Goal: Task Accomplishment & Management: Complete application form

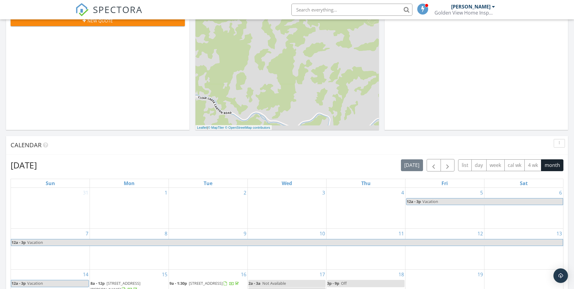
scroll to position [182, 0]
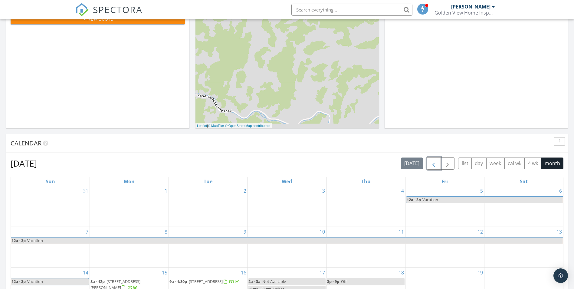
click at [431, 163] on span "button" at bounding box center [433, 163] width 7 height 7
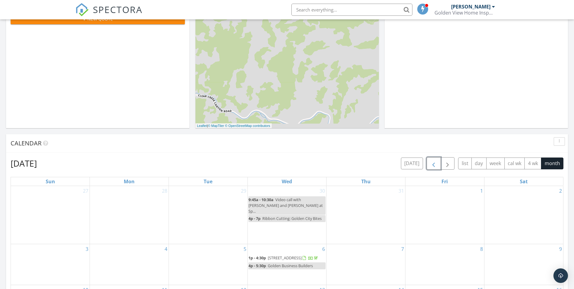
click at [431, 163] on span "button" at bounding box center [433, 163] width 7 height 7
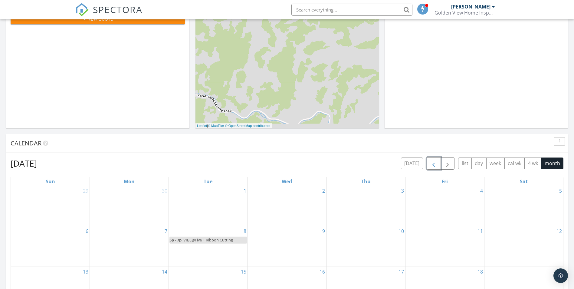
click at [431, 163] on span "button" at bounding box center [433, 163] width 7 height 7
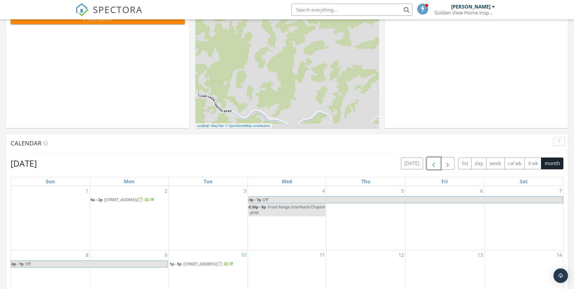
click at [431, 163] on span "button" at bounding box center [433, 163] width 7 height 7
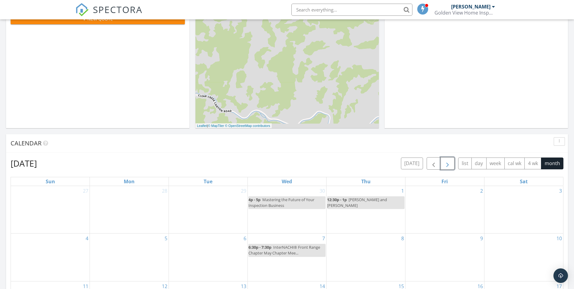
click at [450, 166] on span "button" at bounding box center [447, 163] width 7 height 7
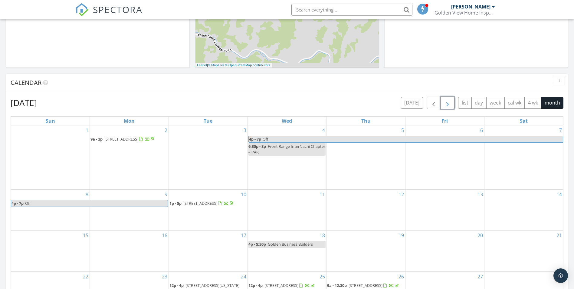
scroll to position [303, 0]
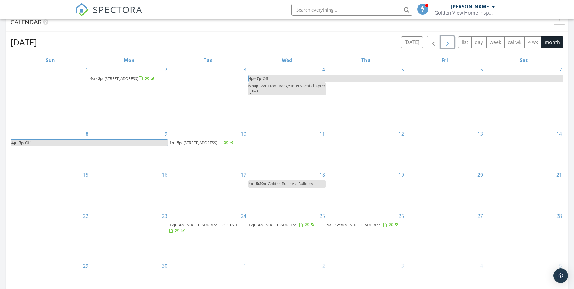
click at [204, 140] on span "19755 W 57th Cir, Golden 80403" at bounding box center [200, 142] width 34 height 5
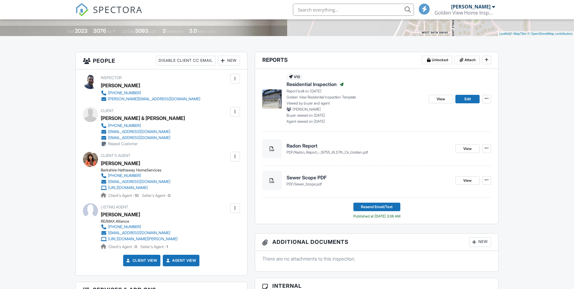
scroll to position [121, 0]
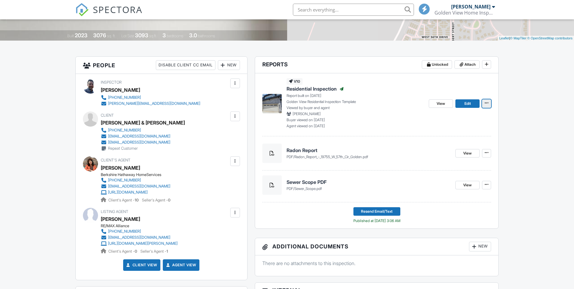
click at [486, 100] on span at bounding box center [487, 103] width 6 height 6
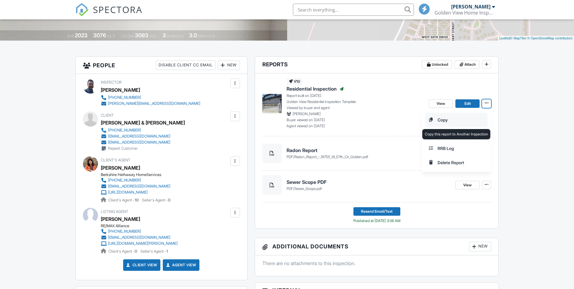
click at [448, 119] on input "Copy" at bounding box center [456, 120] width 62 height 14
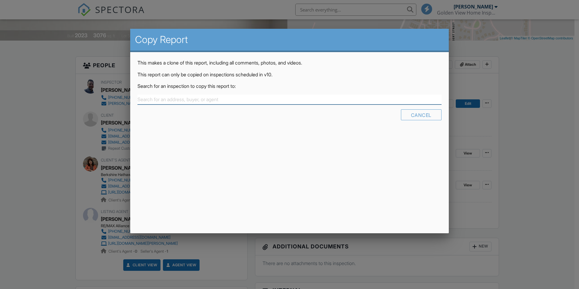
click at [188, 98] on input "text" at bounding box center [289, 99] width 304 height 10
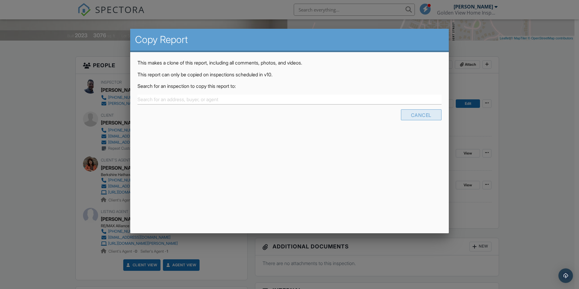
click at [424, 115] on div "Cancel" at bounding box center [421, 114] width 41 height 11
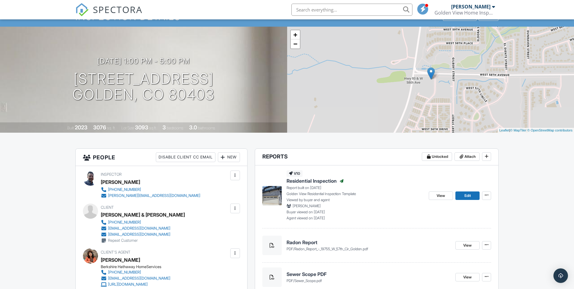
scroll to position [0, 0]
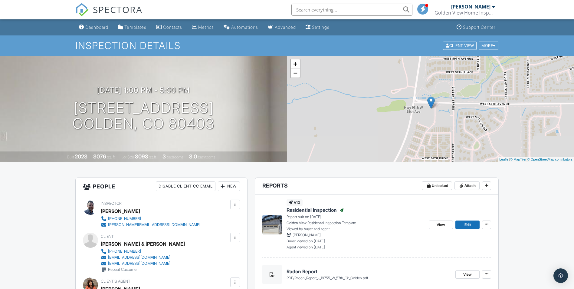
click at [99, 27] on div "Dashboard" at bounding box center [96, 27] width 23 height 5
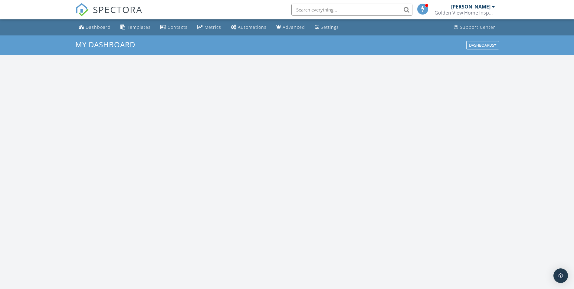
scroll to position [560, 583]
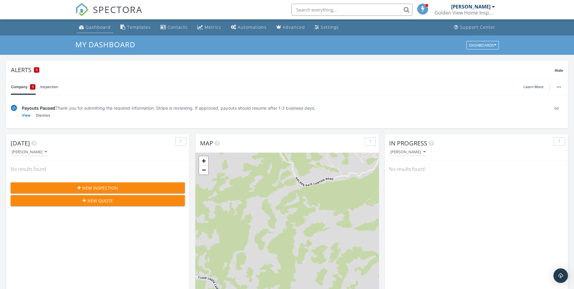
click at [92, 26] on div "Dashboard" at bounding box center [98, 27] width 25 height 6
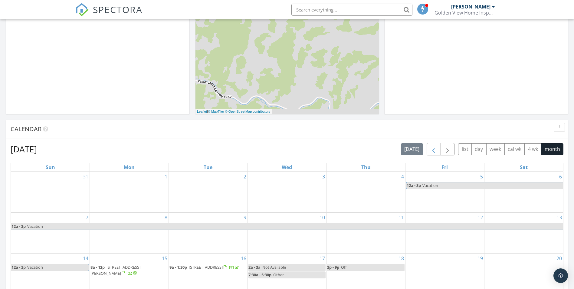
scroll to position [196, 0]
click at [430, 149] on span "button" at bounding box center [433, 148] width 7 height 7
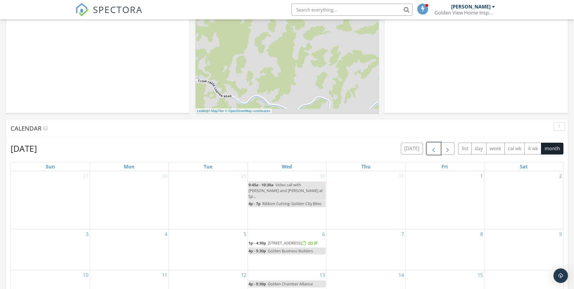
click at [433, 150] on span "button" at bounding box center [433, 148] width 7 height 7
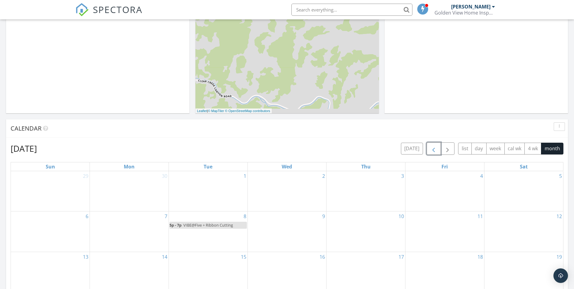
click at [433, 150] on span "button" at bounding box center [433, 148] width 7 height 7
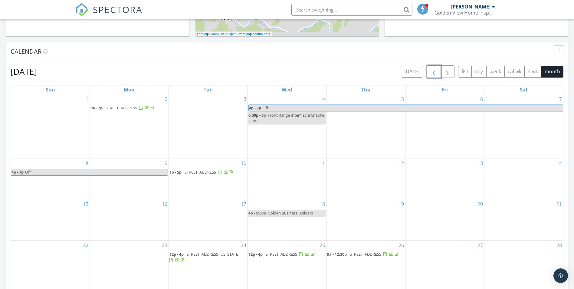
scroll to position [287, 0]
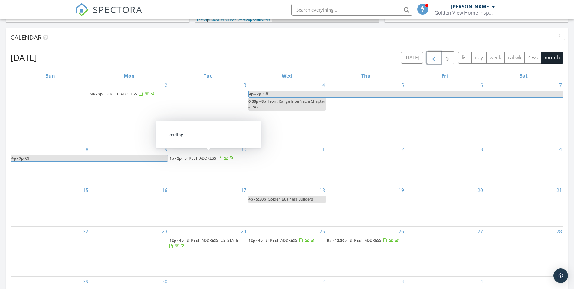
click at [212, 156] on span "19755 W 57th Cir, Golden 80403" at bounding box center [200, 157] width 34 height 5
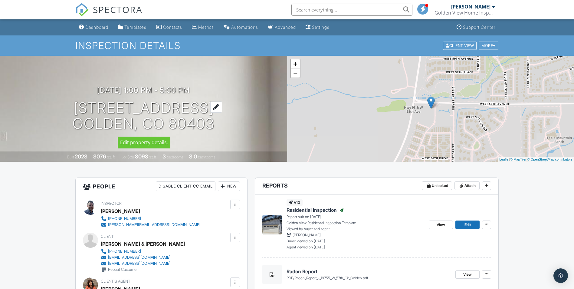
drag, startPoint x: 75, startPoint y: 100, endPoint x: 210, endPoint y: 121, distance: 136.6
click at [210, 121] on h1 "19755 W 57th Cir Golden, CO 80403" at bounding box center [143, 116] width 142 height 32
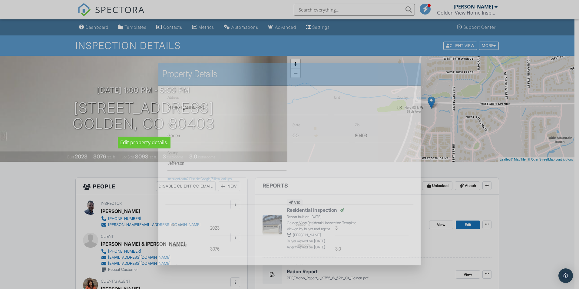
copy h1 "19755 W 57th Cir Golden, CO 80403"
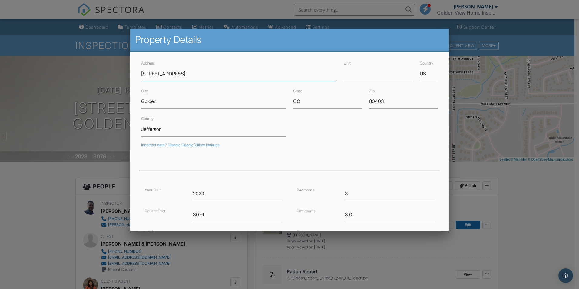
click at [202, 74] on input "[STREET_ADDRESS]" at bounding box center [238, 73] width 195 height 15
click at [195, 74] on input "[STREET_ADDRESS]" at bounding box center [238, 73] width 195 height 15
drag, startPoint x: 189, startPoint y: 72, endPoint x: 116, endPoint y: 69, distance: 72.1
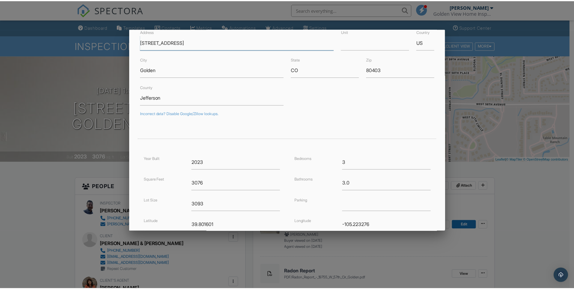
scroll to position [100, 0]
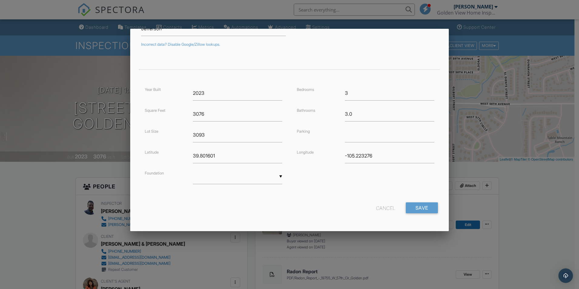
click at [380, 207] on div "Cancel" at bounding box center [385, 207] width 19 height 11
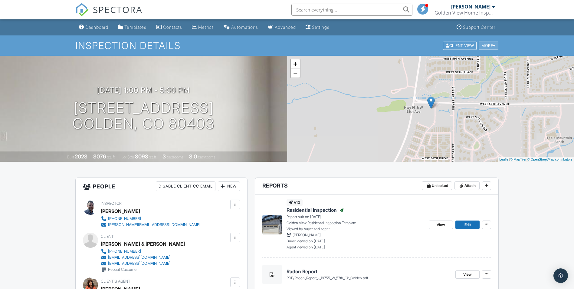
click at [490, 45] on div "More" at bounding box center [489, 45] width 20 height 8
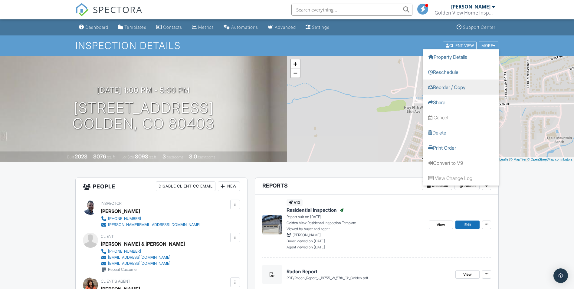
click at [456, 87] on link "Reorder / Copy" at bounding box center [461, 86] width 76 height 15
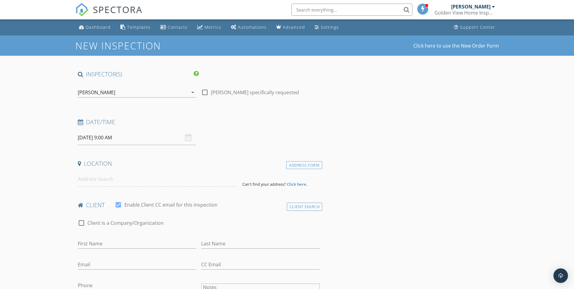
type input "[PERSON_NAME] & [PERSON_NAME]"
type input "[PERSON_NAME]"
type input "[EMAIL_ADDRESS][DOMAIN_NAME]"
type input "[PHONE_NUMBER]"
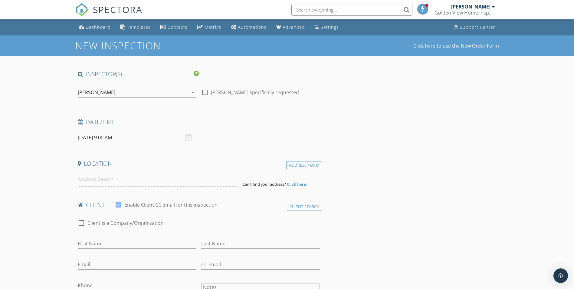
type textarea "Repeat Customer"
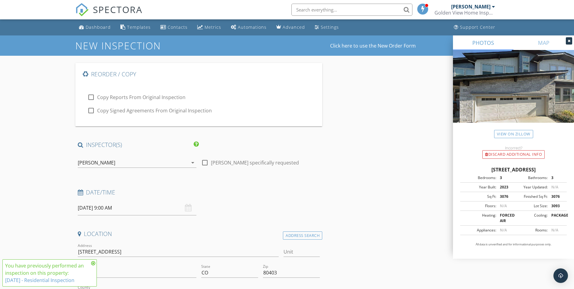
click at [86, 96] on div "check_box_outline_blank Copy Reports From Original Inspection check_box_outline…" at bounding box center [199, 101] width 233 height 36
click at [90, 98] on div at bounding box center [91, 97] width 10 height 10
checkbox input "true"
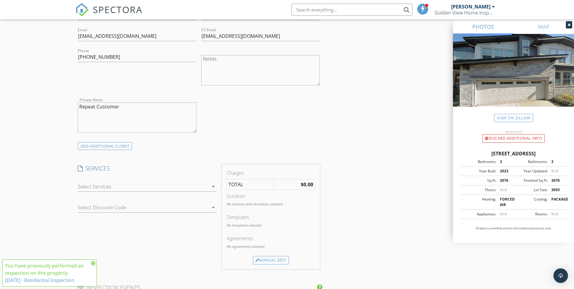
scroll to position [454, 0]
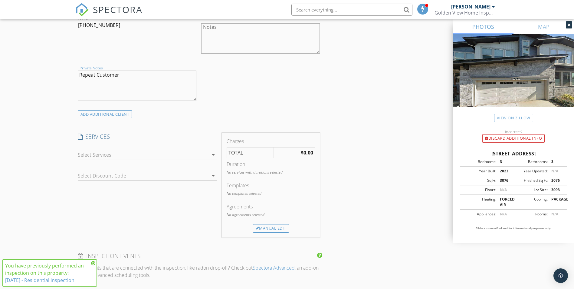
drag, startPoint x: 113, startPoint y: 76, endPoint x: 36, endPoint y: 73, distance: 76.6
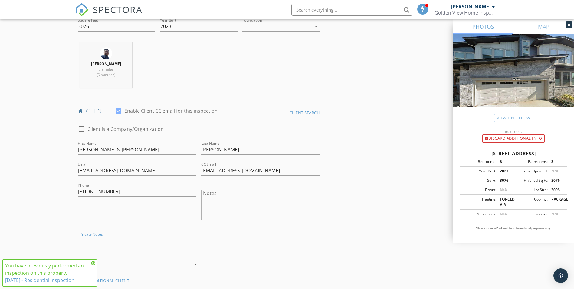
scroll to position [272, 0]
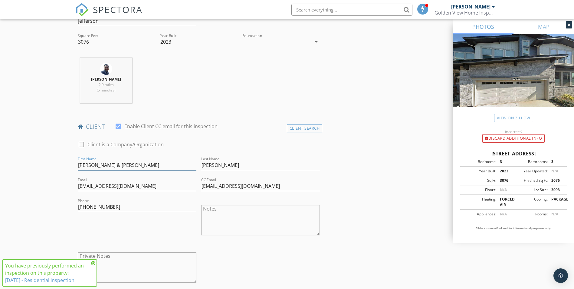
drag, startPoint x: 123, startPoint y: 163, endPoint x: 45, endPoint y: 158, distance: 78.0
type input "Alicia"
drag, startPoint x: 5, startPoint y: 185, endPoint x: -1, endPoint y: 185, distance: 6.7
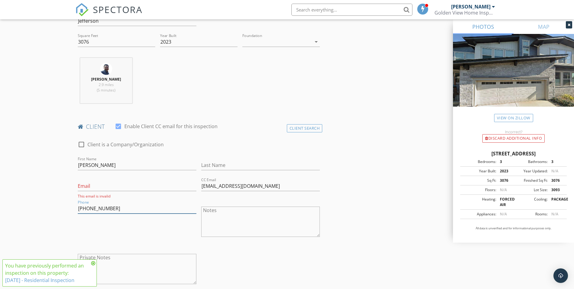
drag, startPoint x: 120, startPoint y: 208, endPoint x: 41, endPoint y: 202, distance: 79.9
drag, startPoint x: 275, startPoint y: 183, endPoint x: 179, endPoint y: 187, distance: 96.0
click at [179, 187] on div "check_box_outline_blank Client is a Company/Organization First Name Alicia Last…" at bounding box center [198, 214] width 247 height 158
drag, startPoint x: 266, startPoint y: 182, endPoint x: 200, endPoint y: 179, distance: 66.3
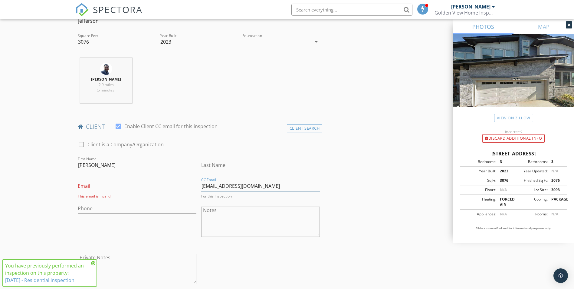
click at [200, 179] on div "CC Email rdb1231@gmail.com For this Inspection" at bounding box center [260, 187] width 123 height 22
click at [137, 161] on input "Alicia" at bounding box center [137, 165] width 119 height 10
click at [220, 164] on input "Last Name" at bounding box center [260, 165] width 119 height 10
type input "Welch"
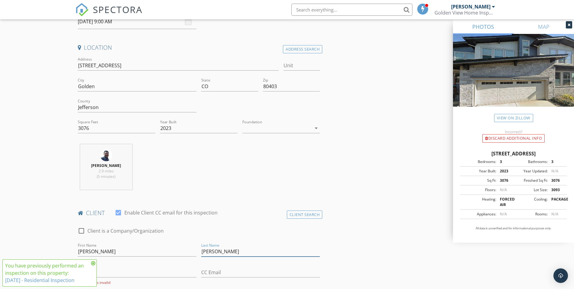
scroll to position [151, 0]
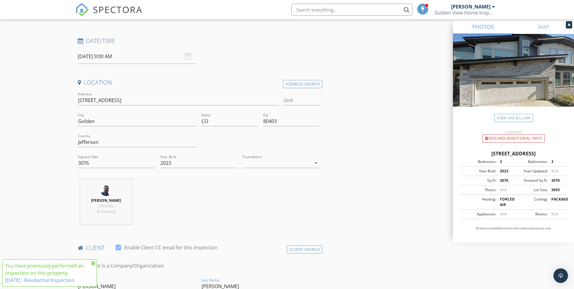
click at [147, 58] on input "09/30/2025 9:00 AM" at bounding box center [137, 56] width 119 height 15
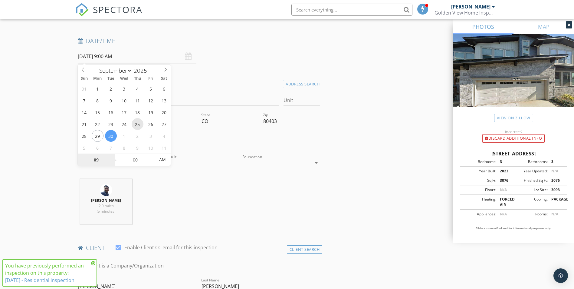
type input "09/25/2025 9:00 AM"
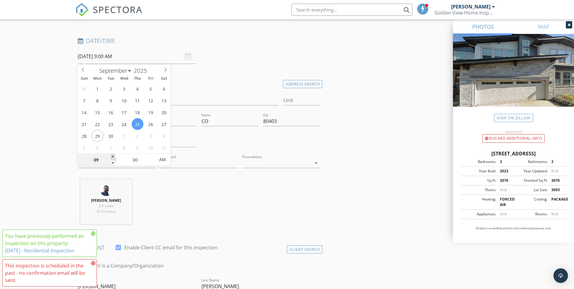
type input "10"
type input "09/25/2025 10:00 AM"
click at [112, 157] on span at bounding box center [113, 157] width 4 height 6
type input "11"
type input "09/25/2025 11:00 AM"
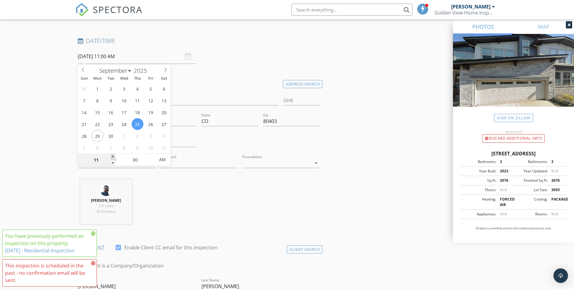
click at [112, 157] on span at bounding box center [113, 157] width 4 height 6
type input "12"
type input "[DATE] 12:00 PM"
click at [112, 157] on span at bounding box center [113, 157] width 4 height 6
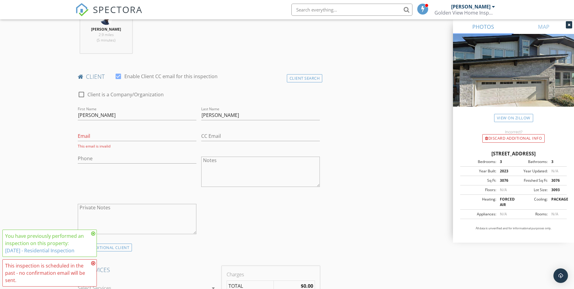
scroll to position [333, 0]
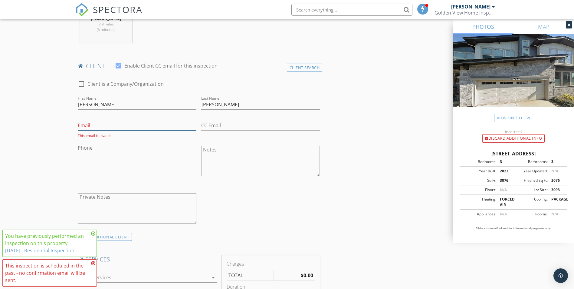
click at [129, 122] on input "Email" at bounding box center [137, 125] width 119 height 10
paste input "[PERSON_NAME][EMAIL_ADDRESS][DOMAIN_NAME]"
type input "[PERSON_NAME][EMAIL_ADDRESS][DOMAIN_NAME]"
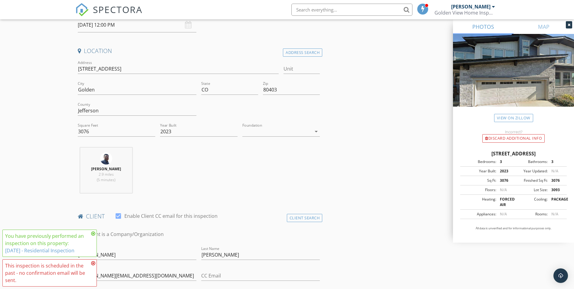
scroll to position [0, 0]
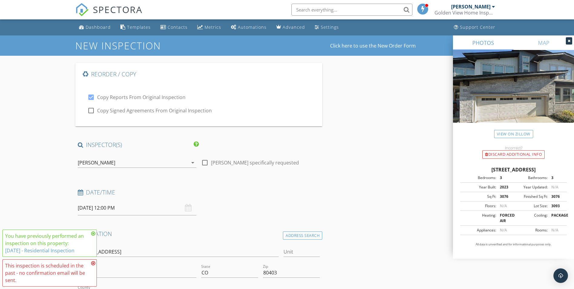
click at [570, 40] on div at bounding box center [569, 40] width 6 height 7
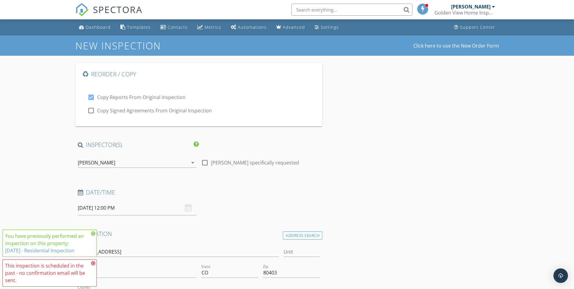
click at [146, 43] on h1 "New Inspection" at bounding box center [142, 45] width 134 height 11
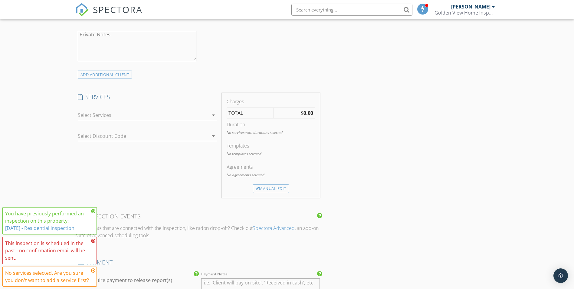
scroll to position [485, 0]
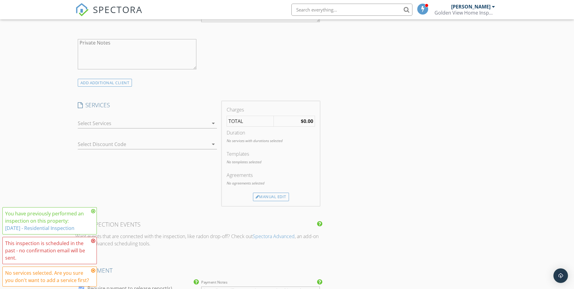
click at [154, 121] on div at bounding box center [143, 123] width 131 height 10
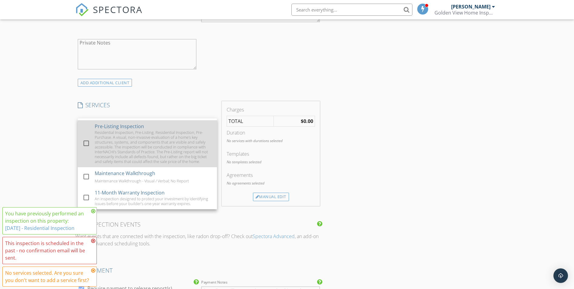
scroll to position [35, 0]
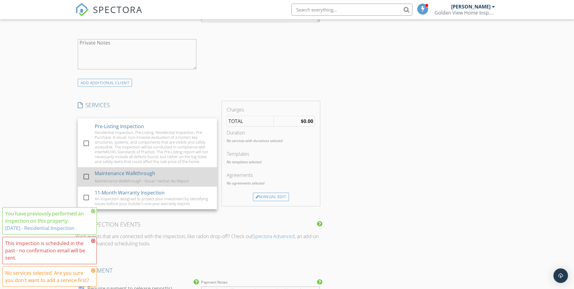
click at [154, 179] on div "Maintenance Walkthrough - Visual / Verbal; No Report" at bounding box center [142, 180] width 94 height 5
checkbox input "false"
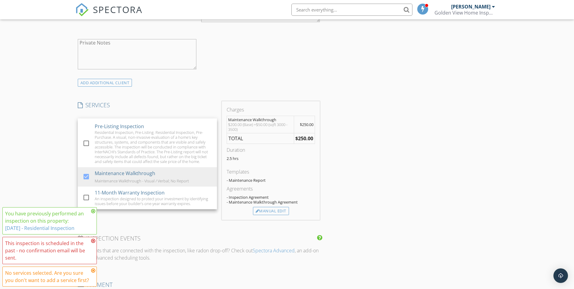
click at [391, 152] on div "Reorder / Copy check_box Copy Reports From Original Inspection check_box_outlin…" at bounding box center [287, 281] width 424 height 1406
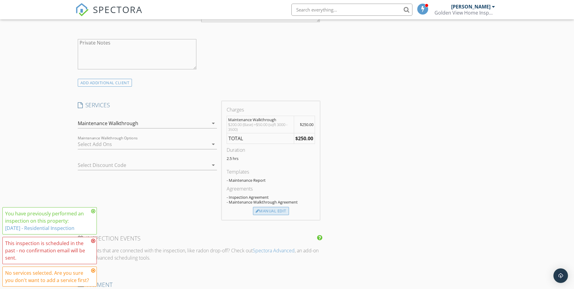
click at [273, 210] on div "Manual Edit" at bounding box center [271, 211] width 36 height 8
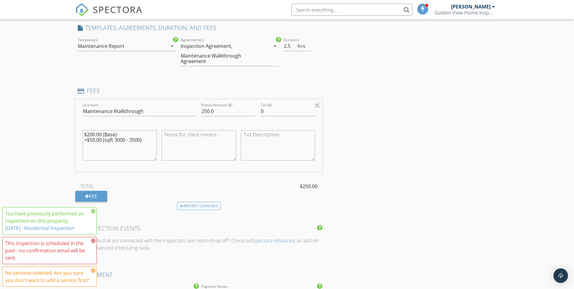
scroll to position [576, 0]
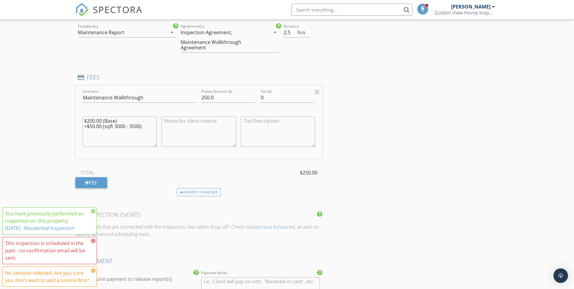
click at [228, 118] on textarea at bounding box center [199, 131] width 74 height 30
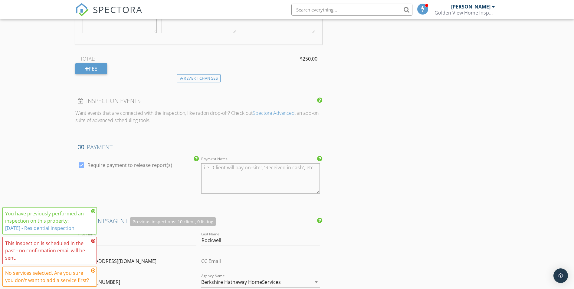
scroll to position [697, 0]
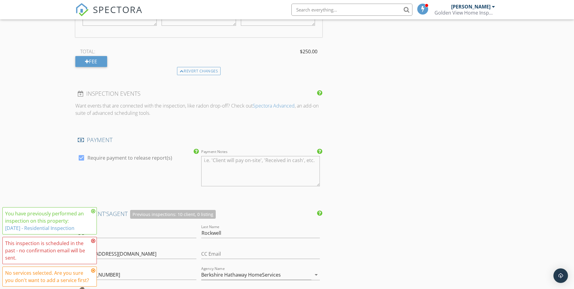
click at [232, 162] on textarea "Payment Notes" at bounding box center [260, 171] width 119 height 30
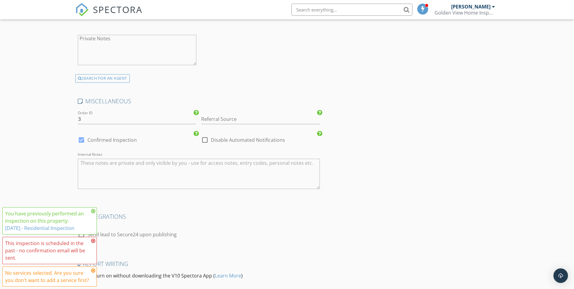
scroll to position [1262, 0]
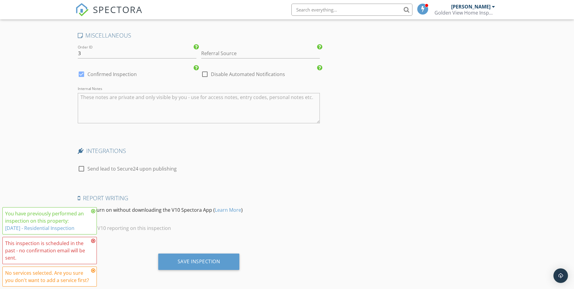
type textarea "$200 Paid on Site."
click at [83, 169] on div at bounding box center [81, 168] width 10 height 10
checkbox input "true"
click at [221, 262] on div "Save Inspection" at bounding box center [198, 261] width 81 height 16
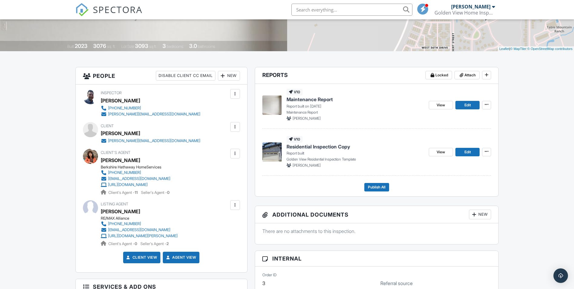
scroll to position [121, 0]
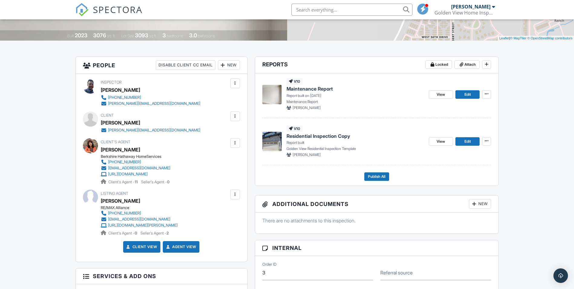
click at [299, 90] on span "Maintenance Report" at bounding box center [310, 88] width 46 height 7
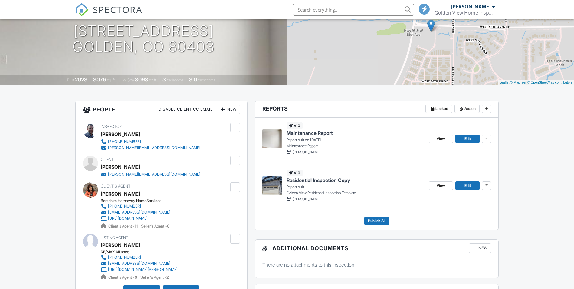
scroll to position [121, 0]
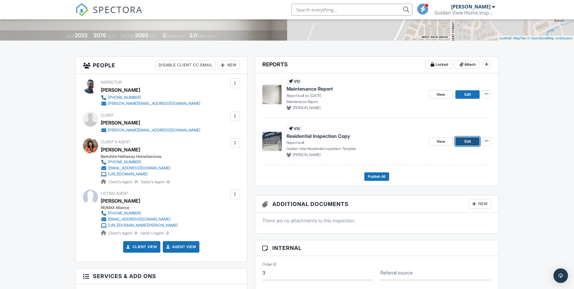
click at [471, 141] on span "Edit" at bounding box center [467, 141] width 6 height 6
